Goal: Check status

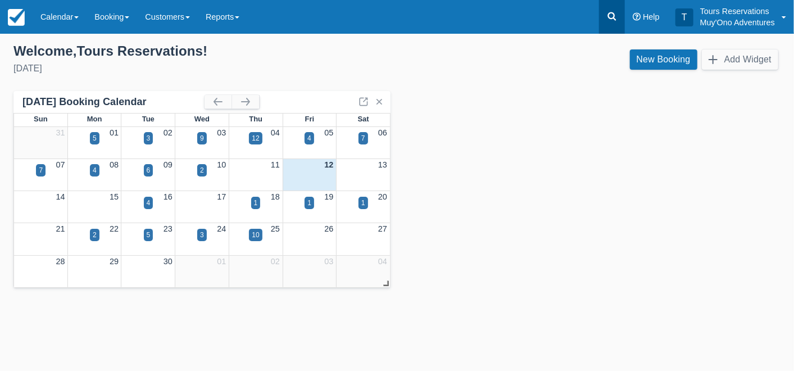
click at [614, 20] on icon at bounding box center [611, 16] width 11 height 11
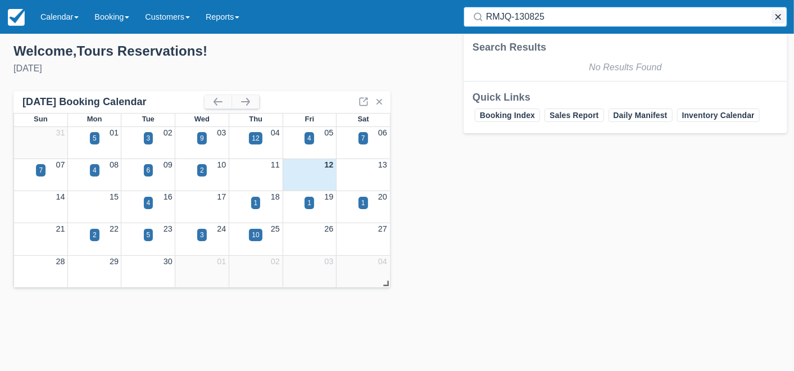
type input "RMJQ-130825"
click at [774, 17] on button "button" at bounding box center [777, 16] width 13 height 13
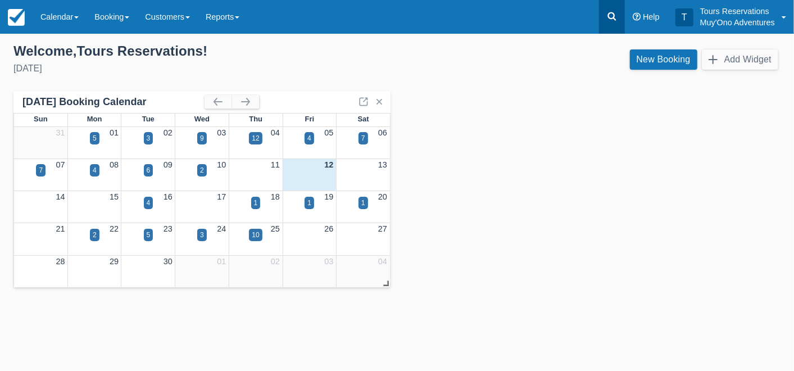
click at [614, 17] on icon at bounding box center [612, 16] width 8 height 8
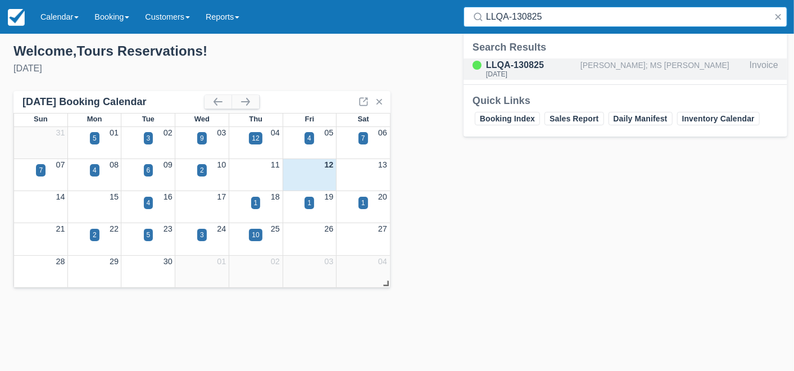
type input "LLQA-130825"
click at [614, 67] on div "[PERSON_NAME]; MS [PERSON_NAME]" at bounding box center [662, 68] width 165 height 21
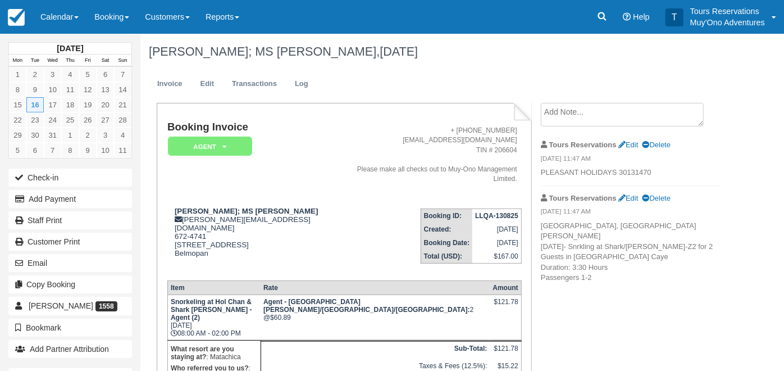
click at [611, 165] on em "[DATE] 11:47 AM" at bounding box center [630, 160] width 179 height 12
click at [611, 164] on em "[DATE] 11:47 AM" at bounding box center [630, 160] width 179 height 12
click at [606, 19] on icon at bounding box center [602, 16] width 8 height 8
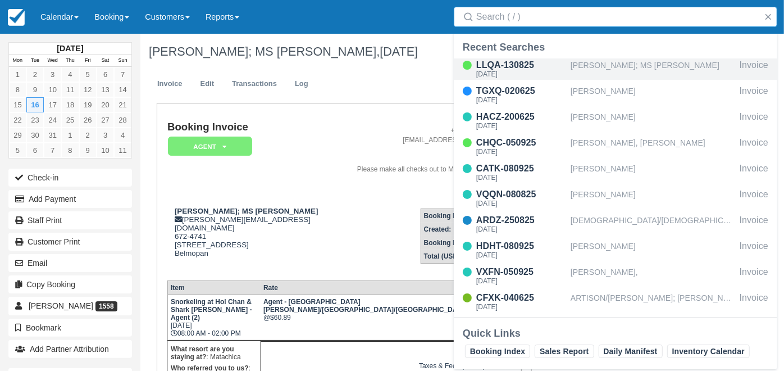
type input "18187929"
